Goal: Transaction & Acquisition: Obtain resource

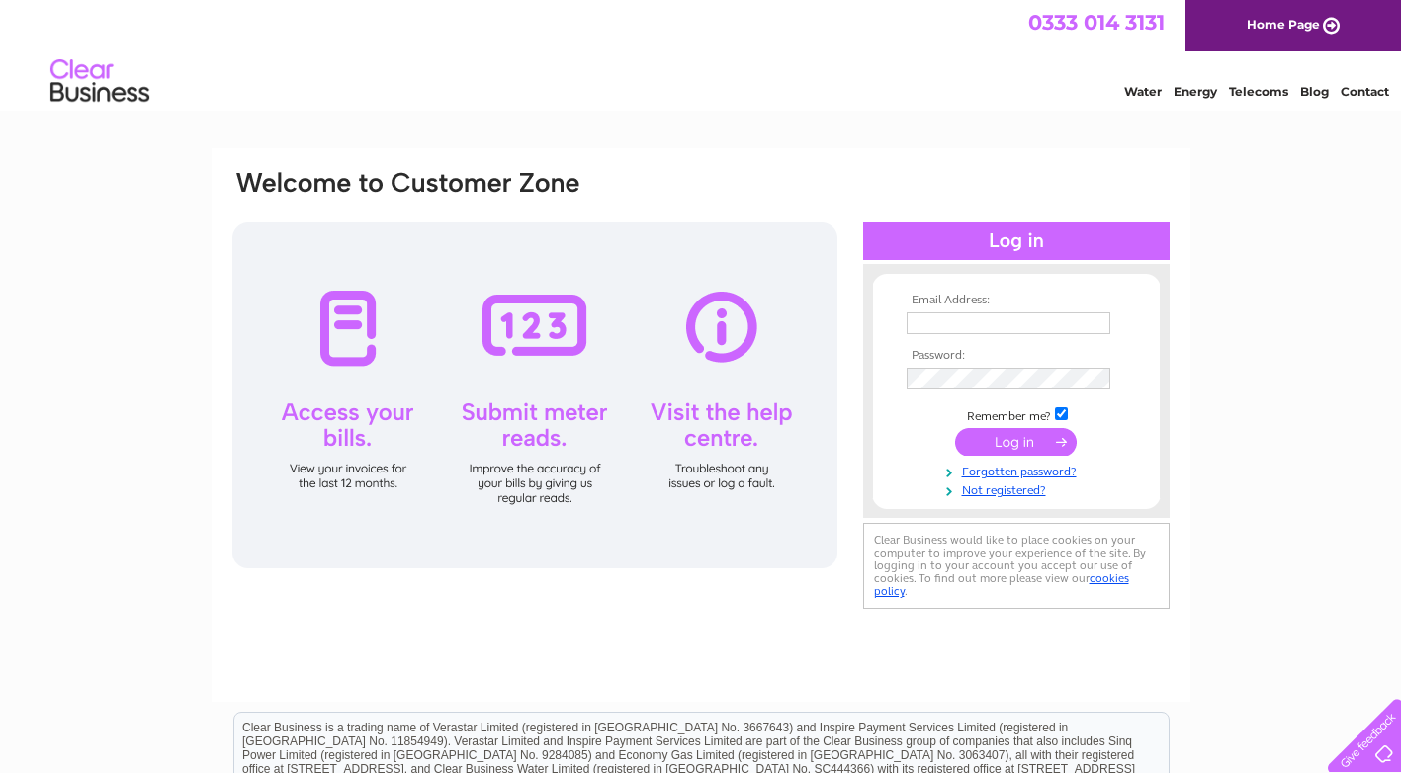
type input "reiddavid8@aol.com"
click at [1018, 441] on input "submit" at bounding box center [1016, 442] width 122 height 28
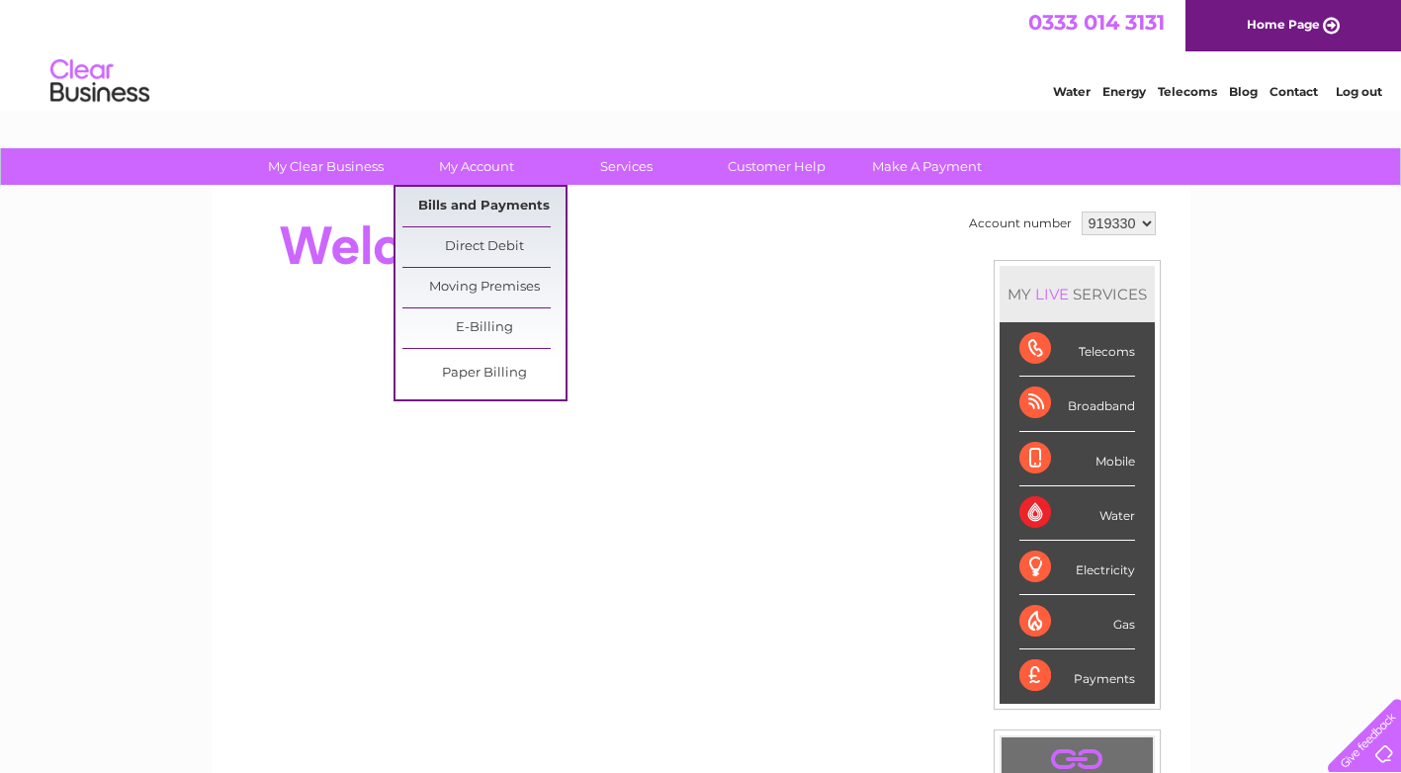
click at [478, 205] on link "Bills and Payments" at bounding box center [483, 207] width 163 height 40
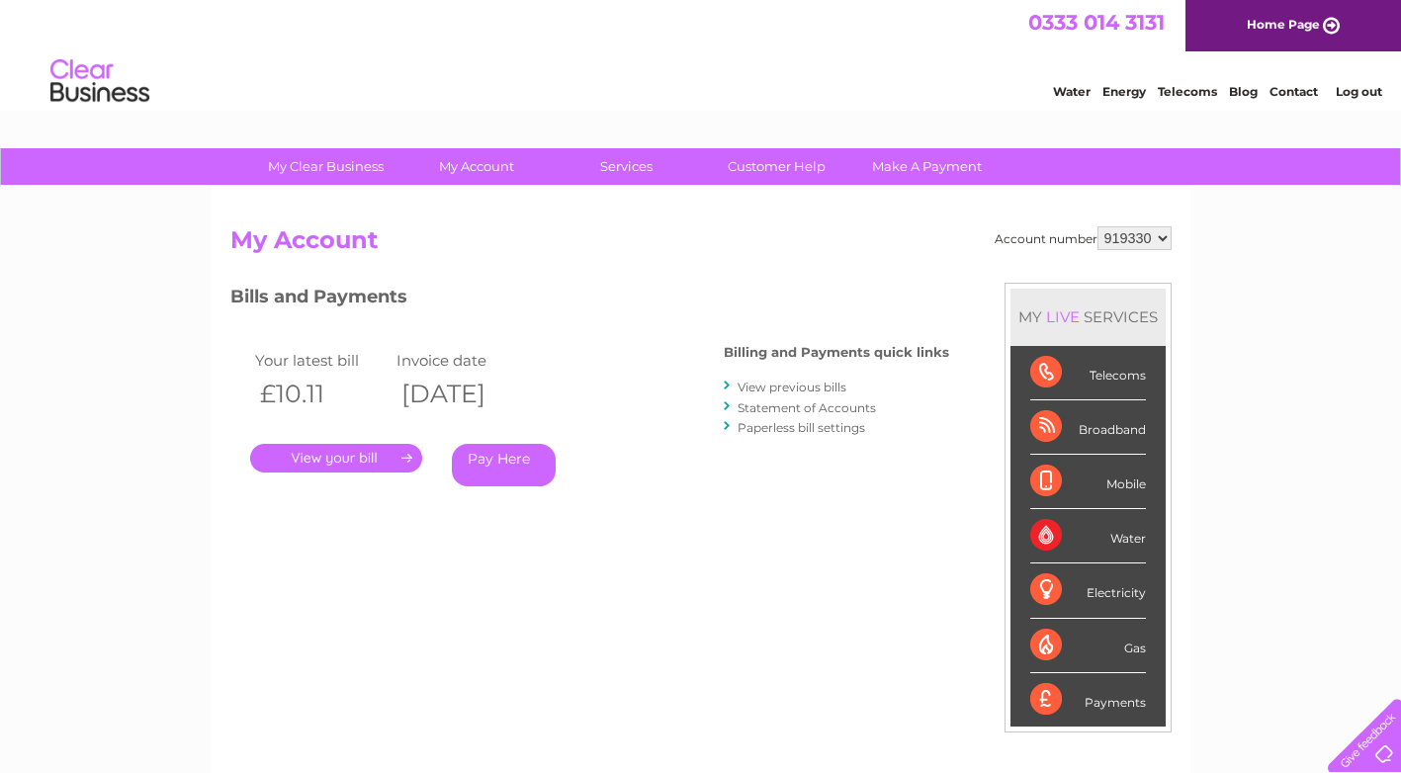
click at [1125, 240] on select "919330 923770" at bounding box center [1134, 238] width 74 height 24
select select "923770"
click at [1097, 226] on select "919330 923770" at bounding box center [1134, 238] width 74 height 24
click at [382, 455] on link "." at bounding box center [336, 458] width 172 height 29
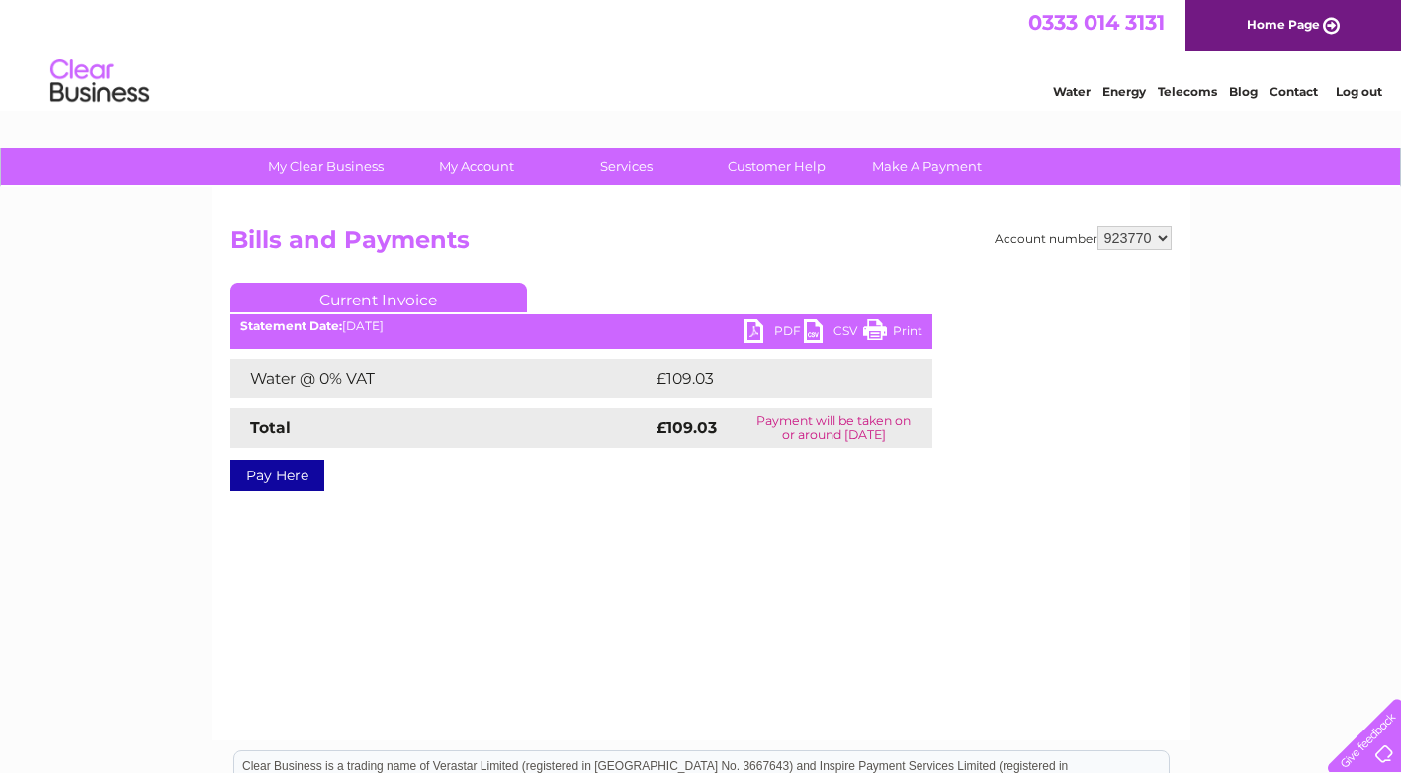
click at [760, 335] on link "PDF" at bounding box center [773, 333] width 59 height 29
